Goal: Navigation & Orientation: Find specific page/section

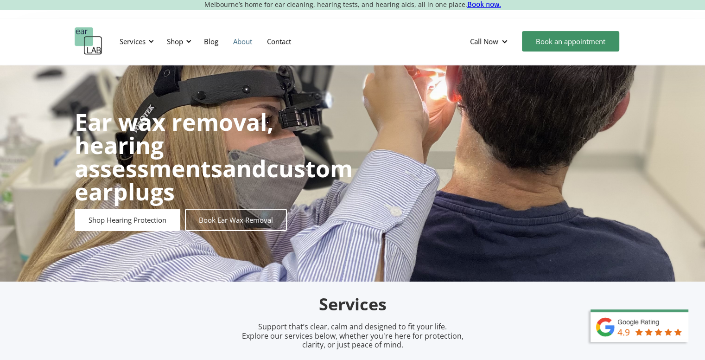
click at [247, 43] on link "About" at bounding box center [243, 41] width 34 height 27
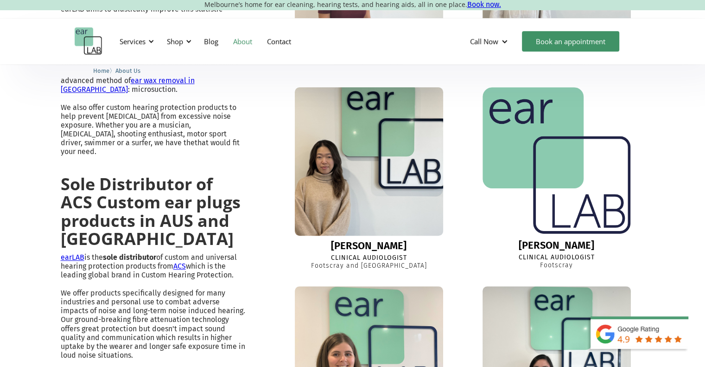
scroll to position [463, 0]
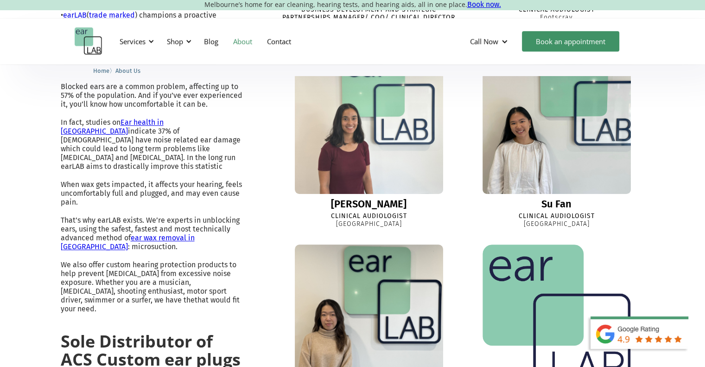
click at [104, 72] on span "Home" at bounding box center [101, 70] width 16 height 7
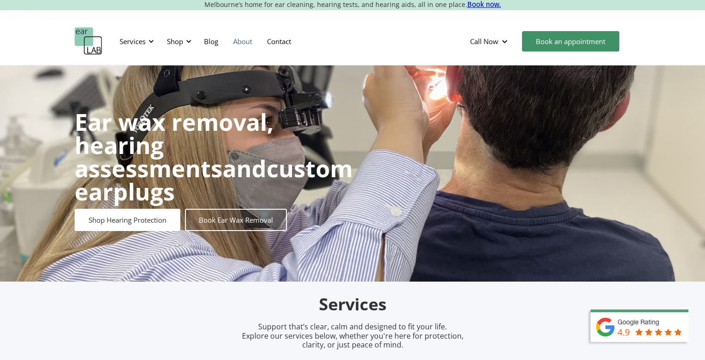
click at [241, 38] on link "About" at bounding box center [243, 41] width 34 height 27
